Goal: Check status

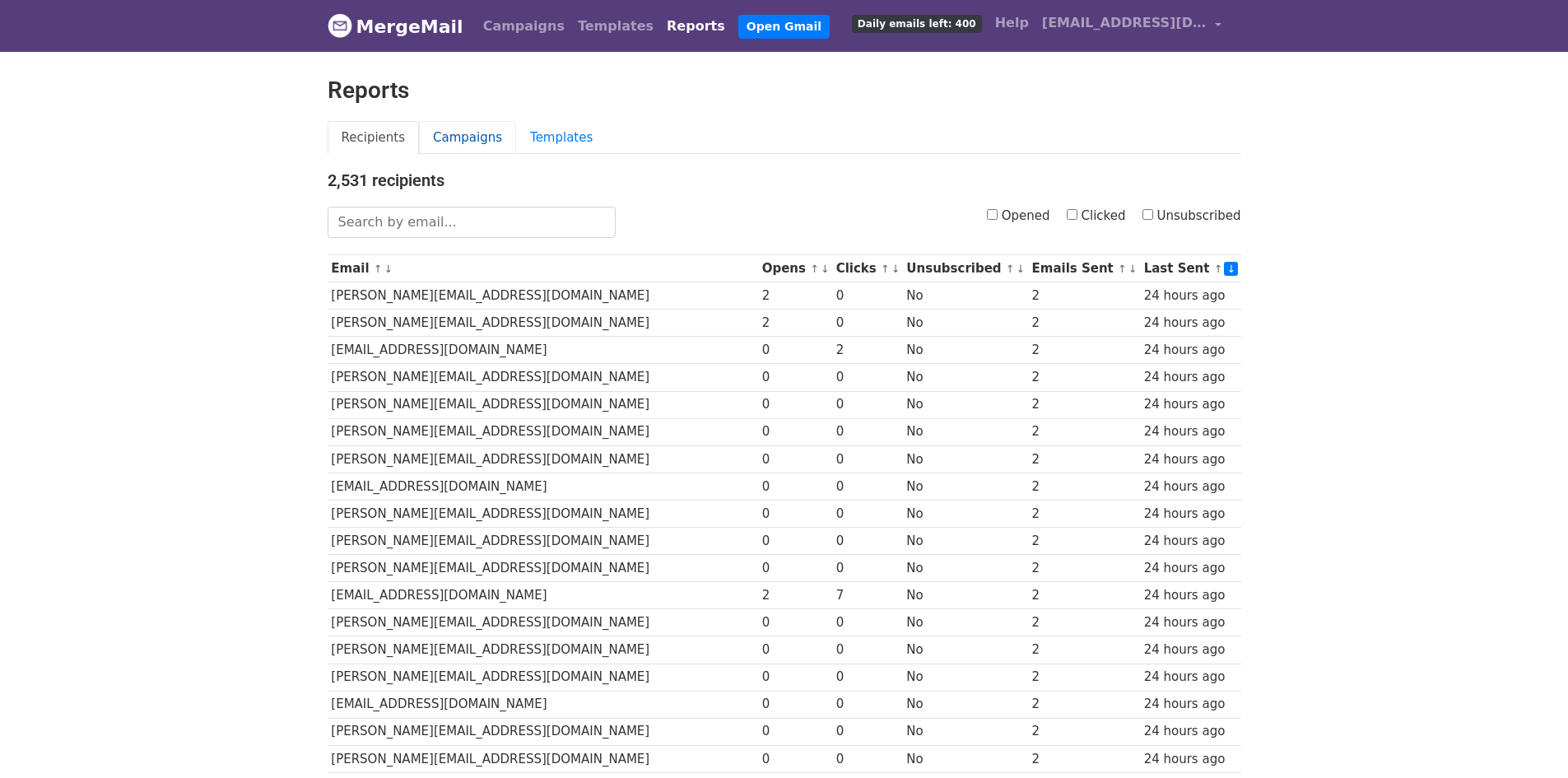
click at [439, 121] on link "Campaigns" at bounding box center [467, 137] width 97 height 34
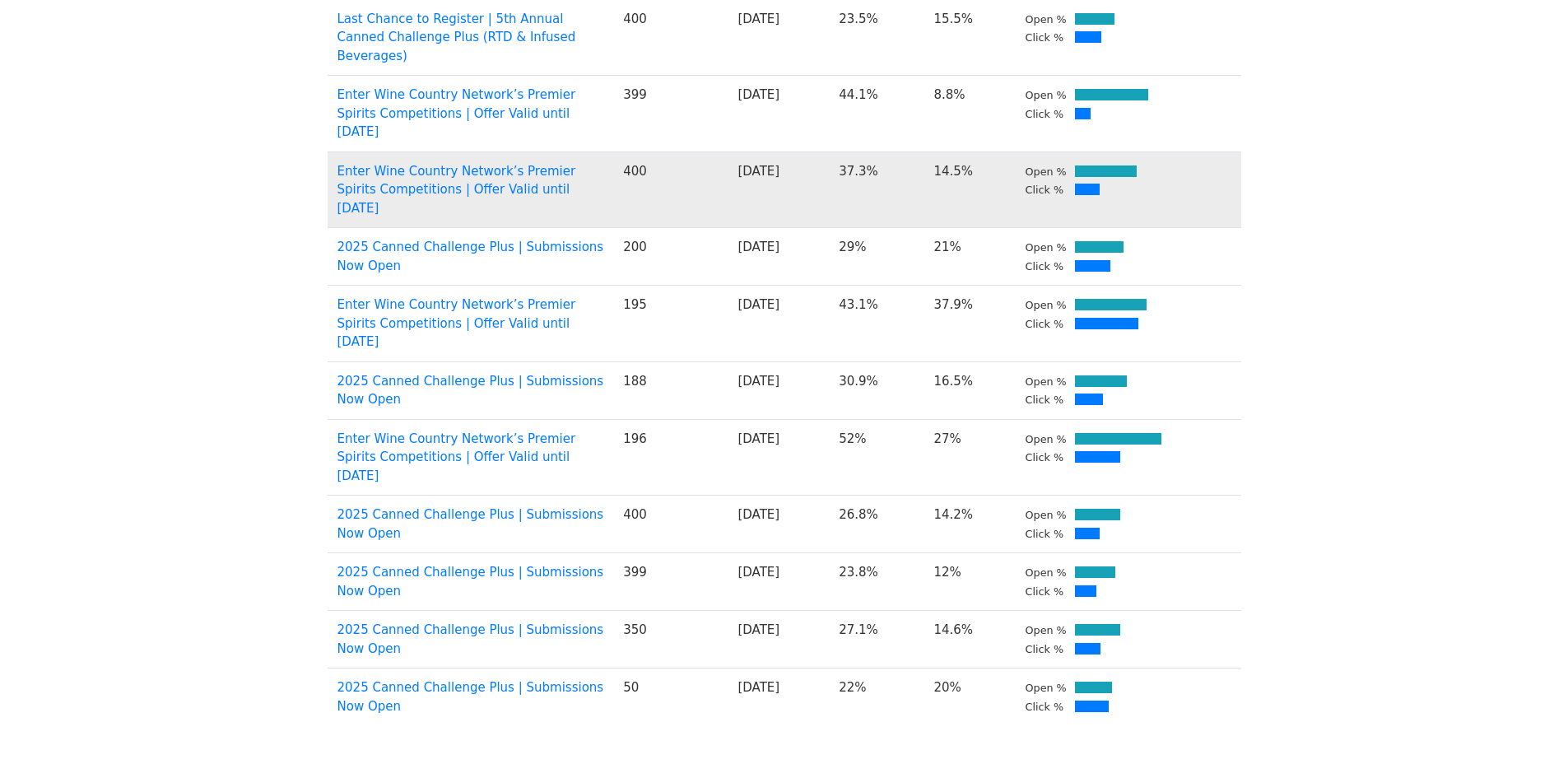
scroll to position [420, 0]
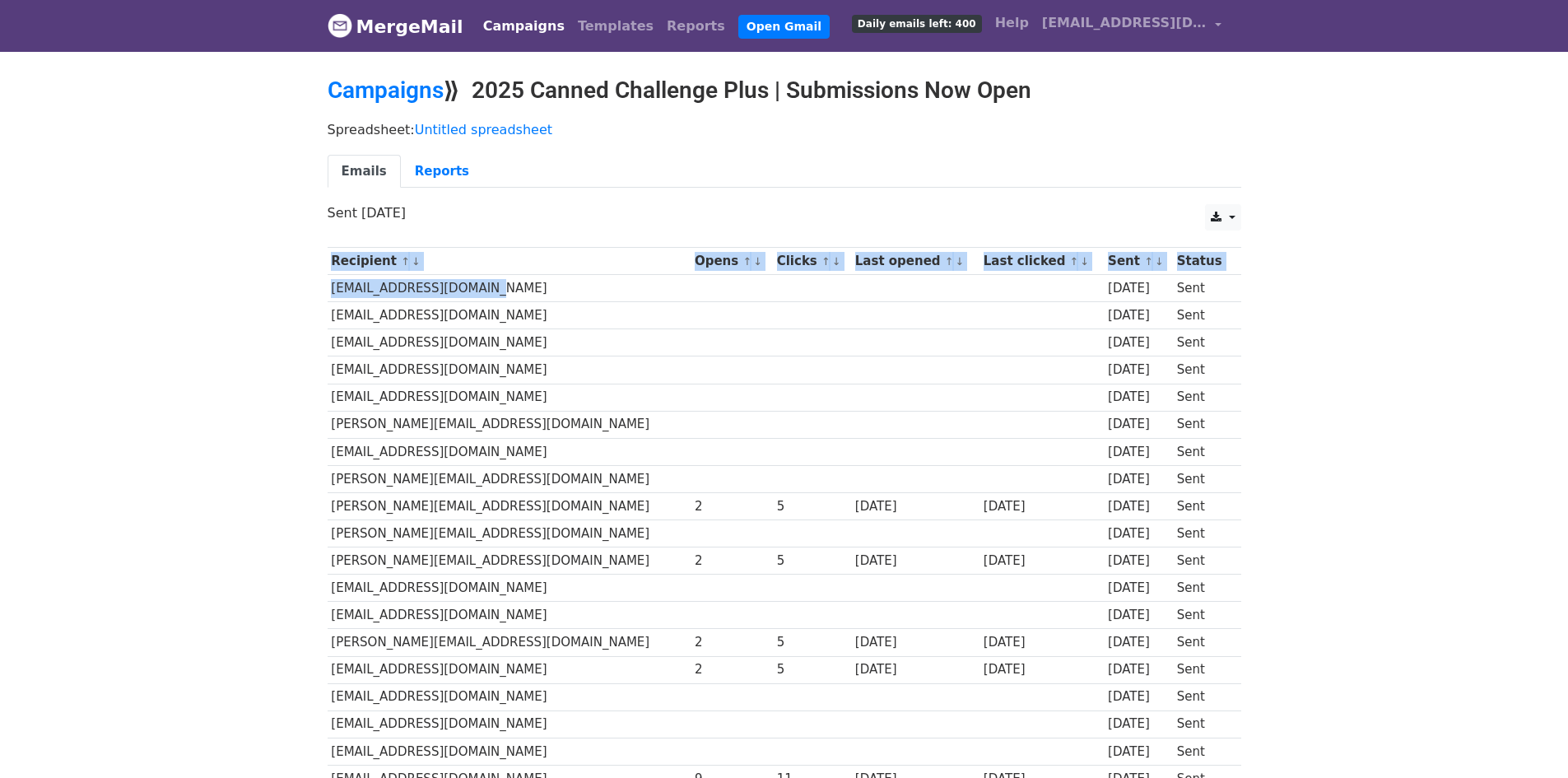
copy div "Recipient ↑ ↓ Opens ↑ ↓ Clicks ↑ ↓ Last opened ↑ ↓ Last clicked ↑ ↓ Sent ↑ ↓ St…"
drag, startPoint x: 324, startPoint y: 286, endPoint x: 467, endPoint y: 289, distance: 143.0
click at [481, 281] on td "hello@drinkwillies.com" at bounding box center [509, 288] width 364 height 27
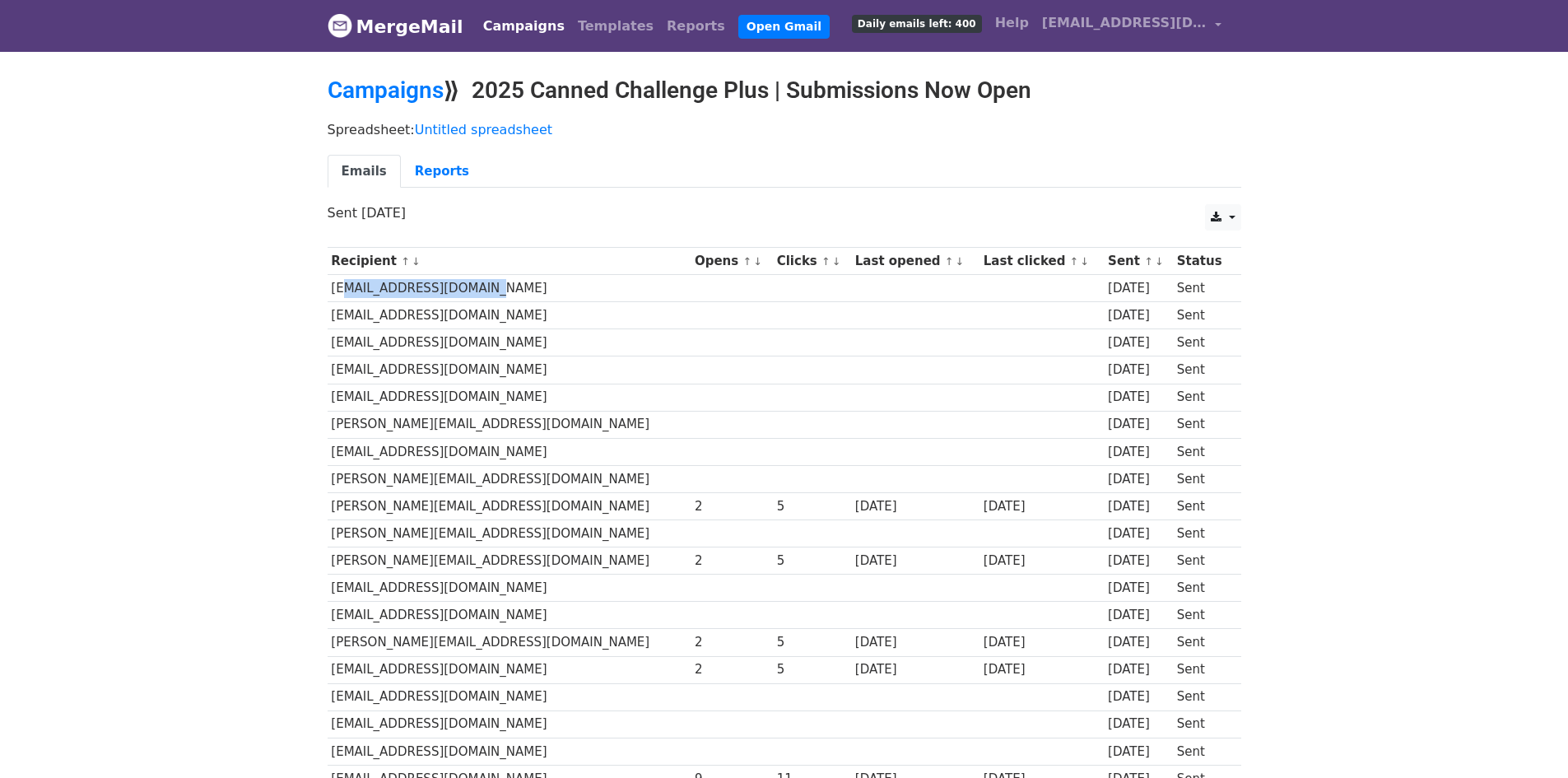
copy td "ello@drinkwillies.com"
copy td "hello@drinkwillies.com"
drag, startPoint x: 452, startPoint y: 284, endPoint x: 331, endPoint y: 287, distance: 121.0
click at [331, 287] on td "hello@drinkwillies.com" at bounding box center [509, 288] width 364 height 27
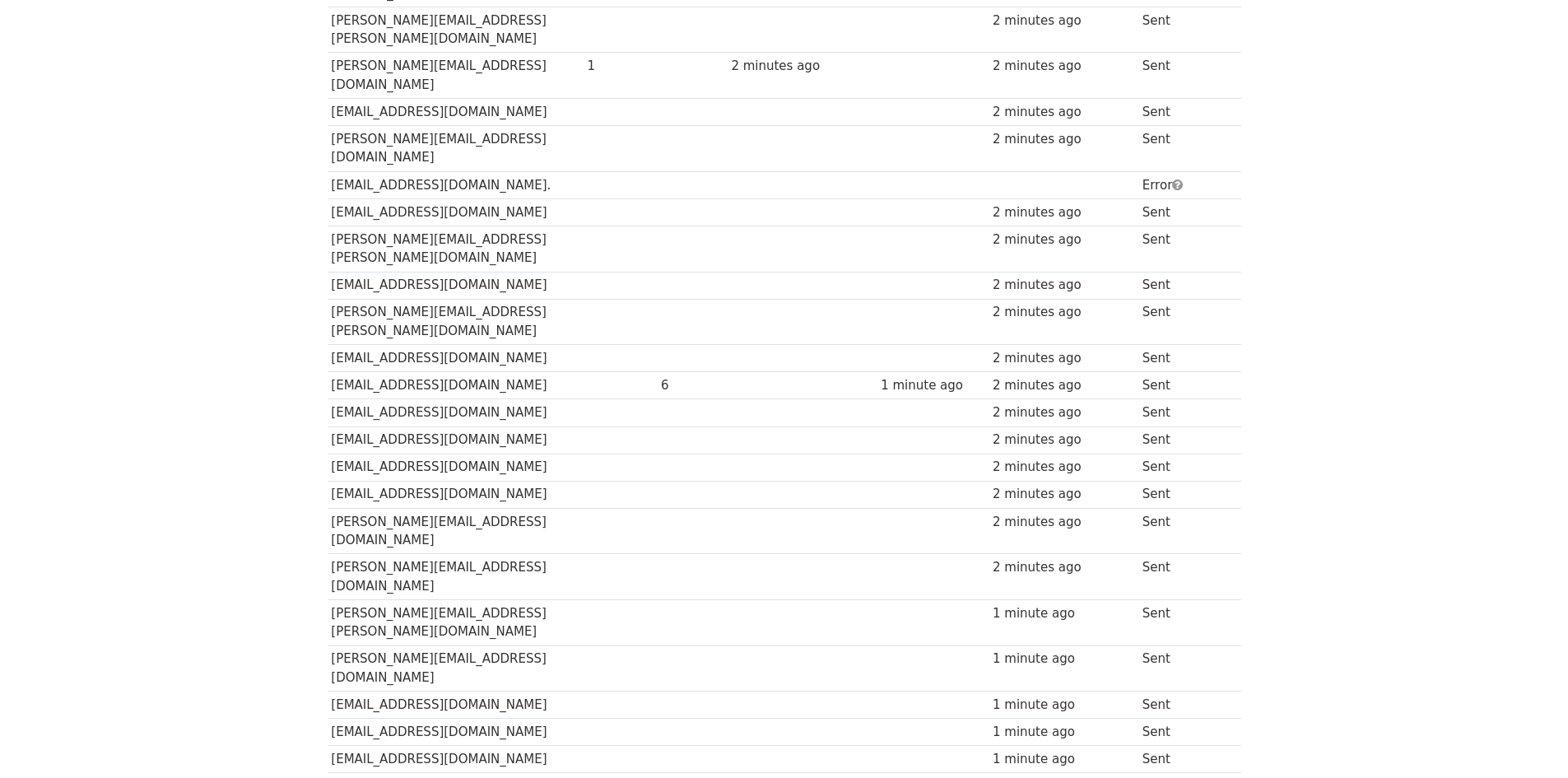
scroll to position [9301, 0]
